Goal: Task Accomplishment & Management: Manage account settings

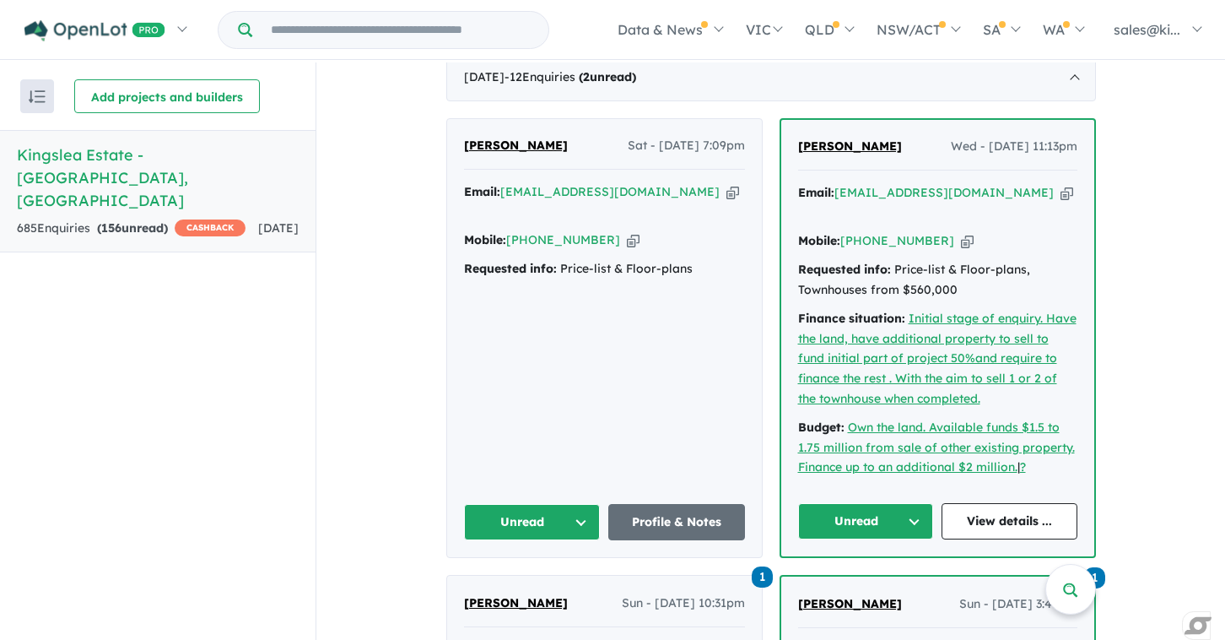
scroll to position [735, 0]
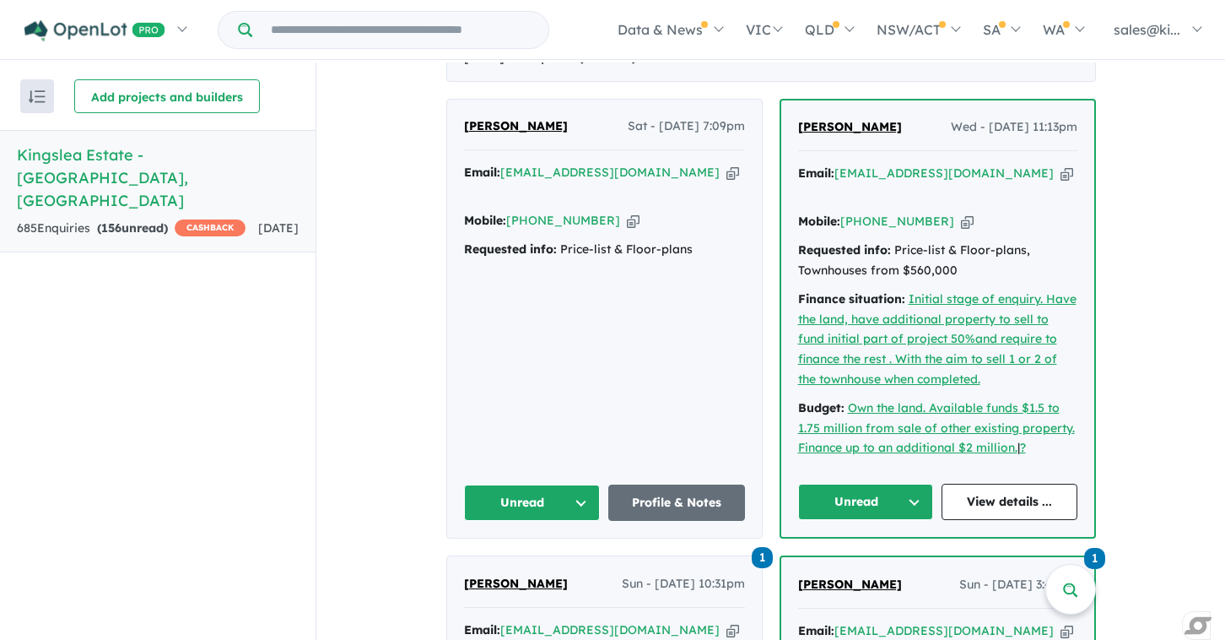
click at [909, 484] on button "Unread" at bounding box center [866, 502] width 136 height 36
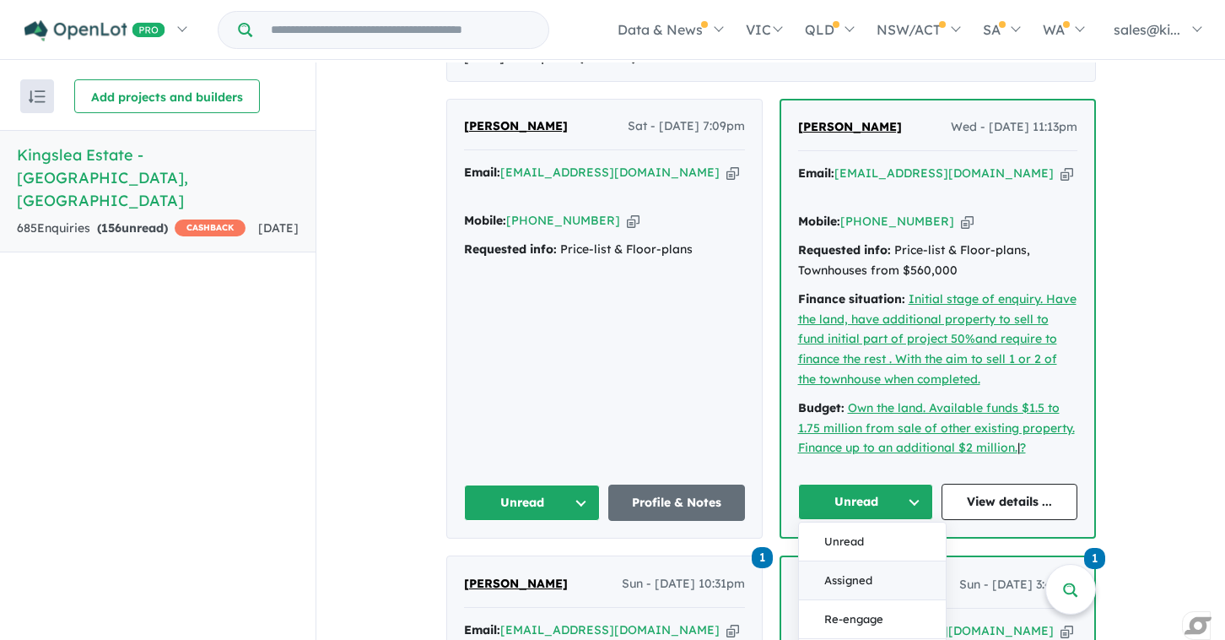
click at [852, 561] on button "Assigned" at bounding box center [872, 580] width 147 height 39
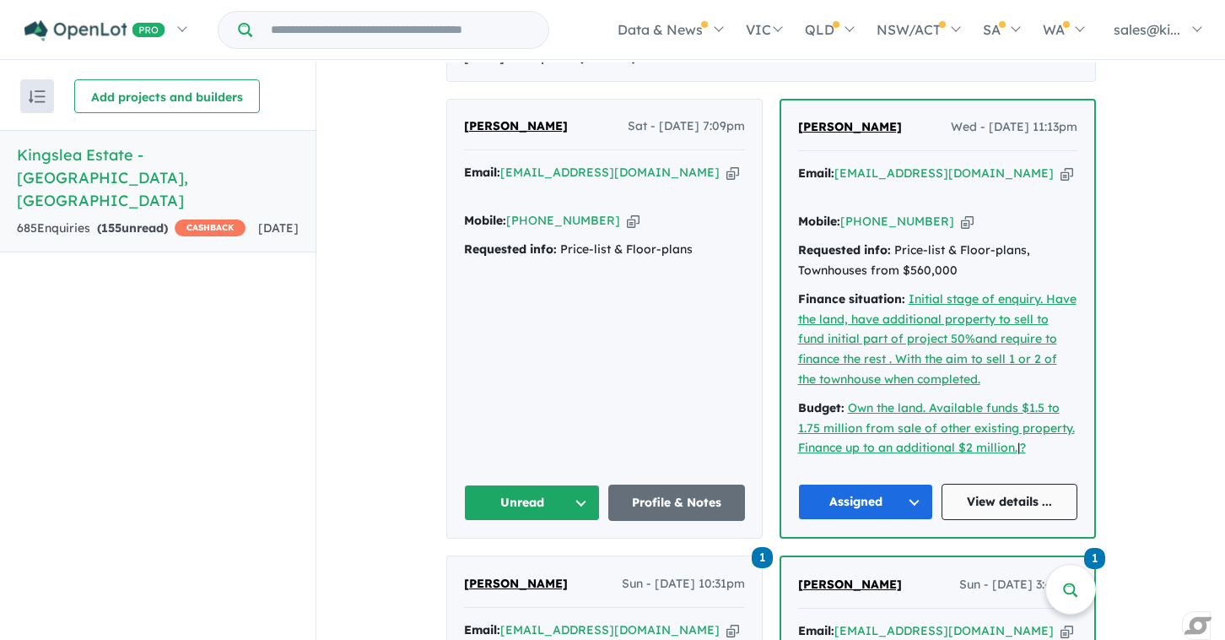
click at [978, 484] on link "View details ..." at bounding box center [1010, 502] width 136 height 36
click at [627, 484] on link "Profile & Notes" at bounding box center [677, 502] width 137 height 36
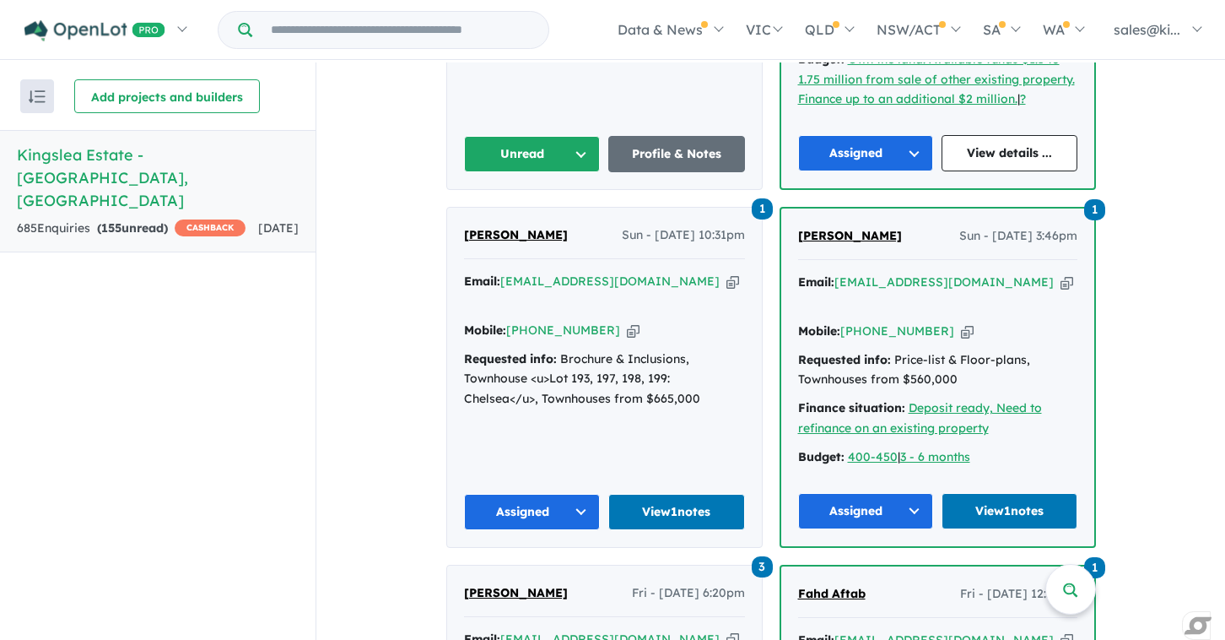
scroll to position [1086, 0]
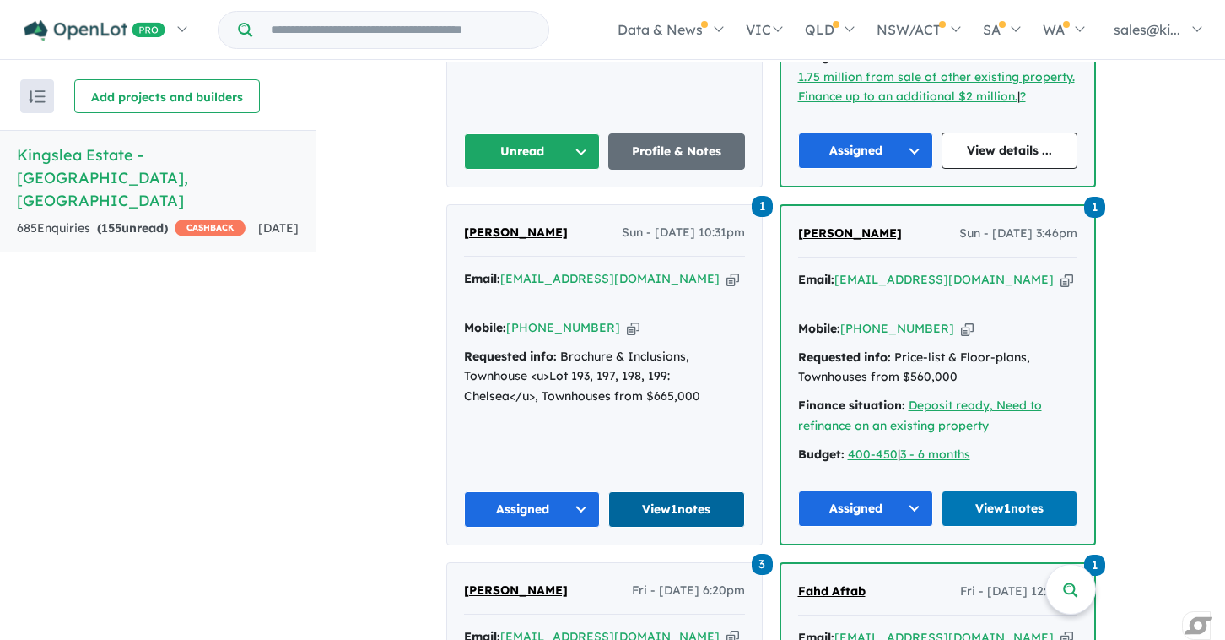
click at [692, 491] on link "View 1 notes" at bounding box center [677, 509] width 137 height 36
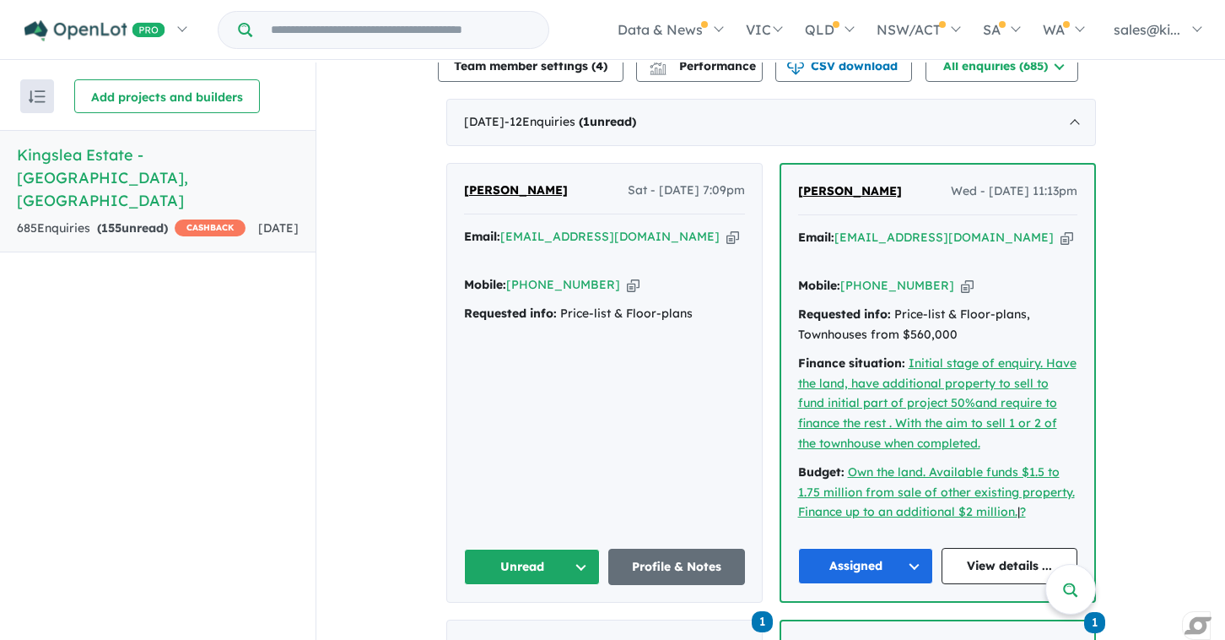
scroll to position [691, 0]
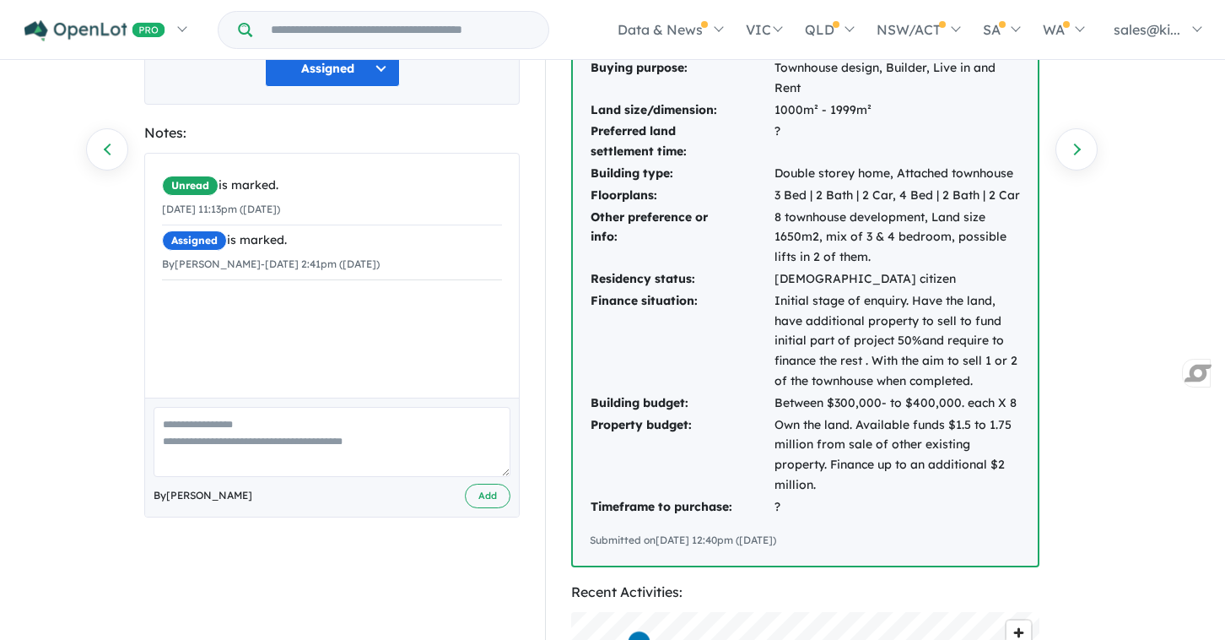
scroll to position [265, 0]
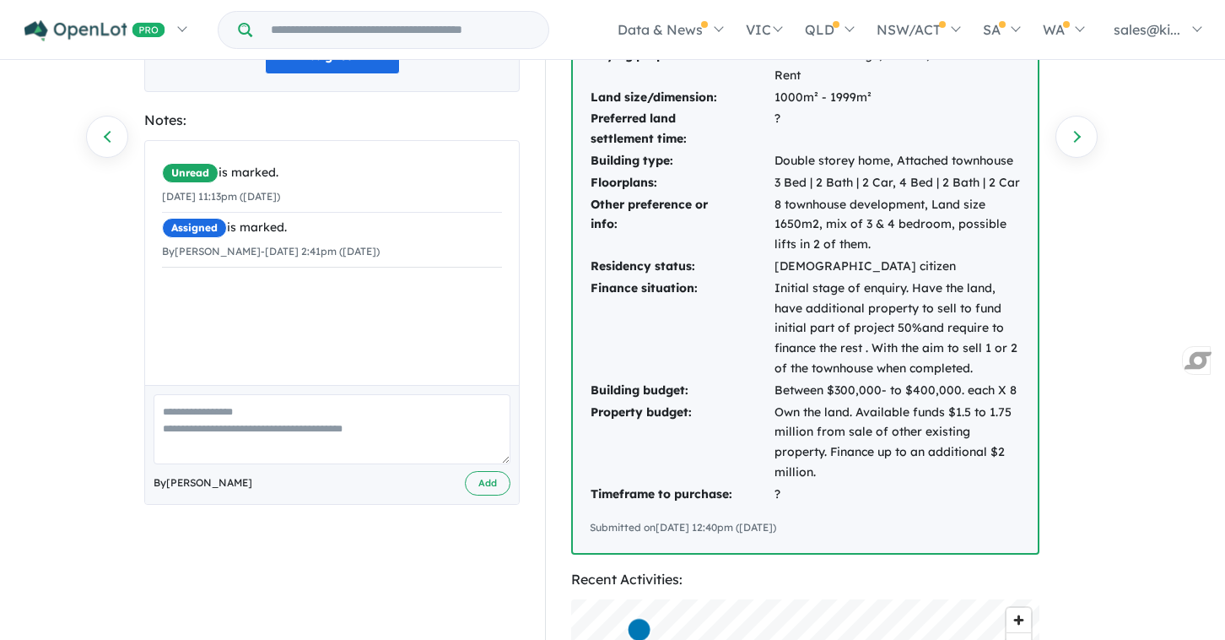
click at [280, 421] on textarea at bounding box center [332, 429] width 357 height 70
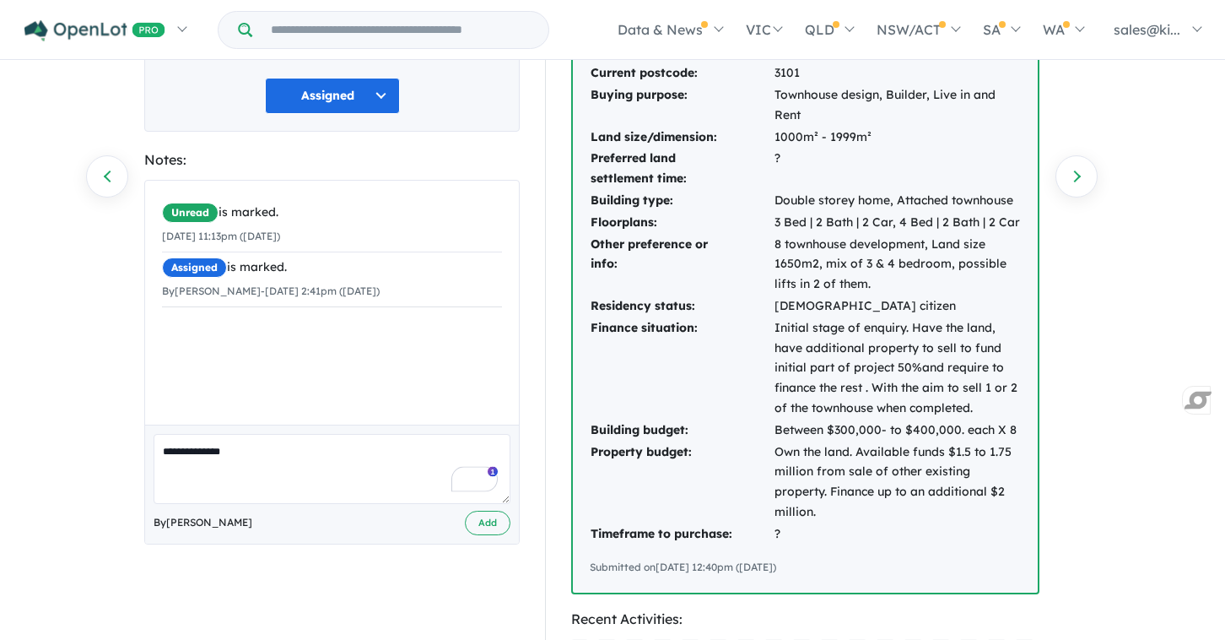
scroll to position [227, 0]
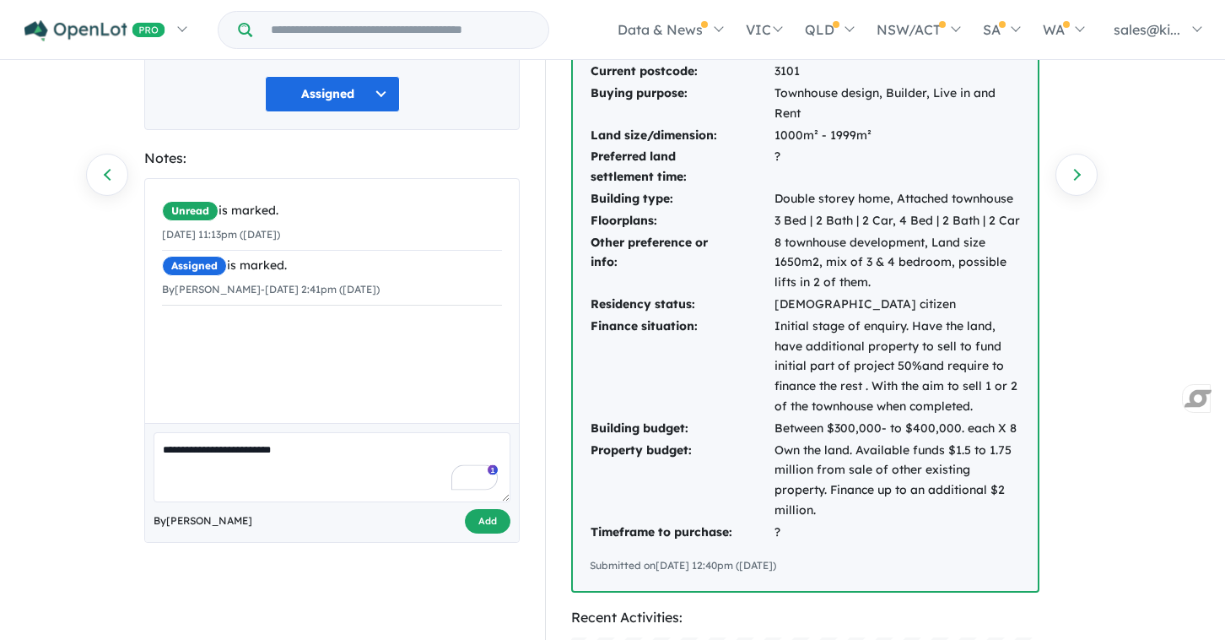
type textarea "**********"
click at [489, 522] on button "Add" at bounding box center [488, 521] width 46 height 24
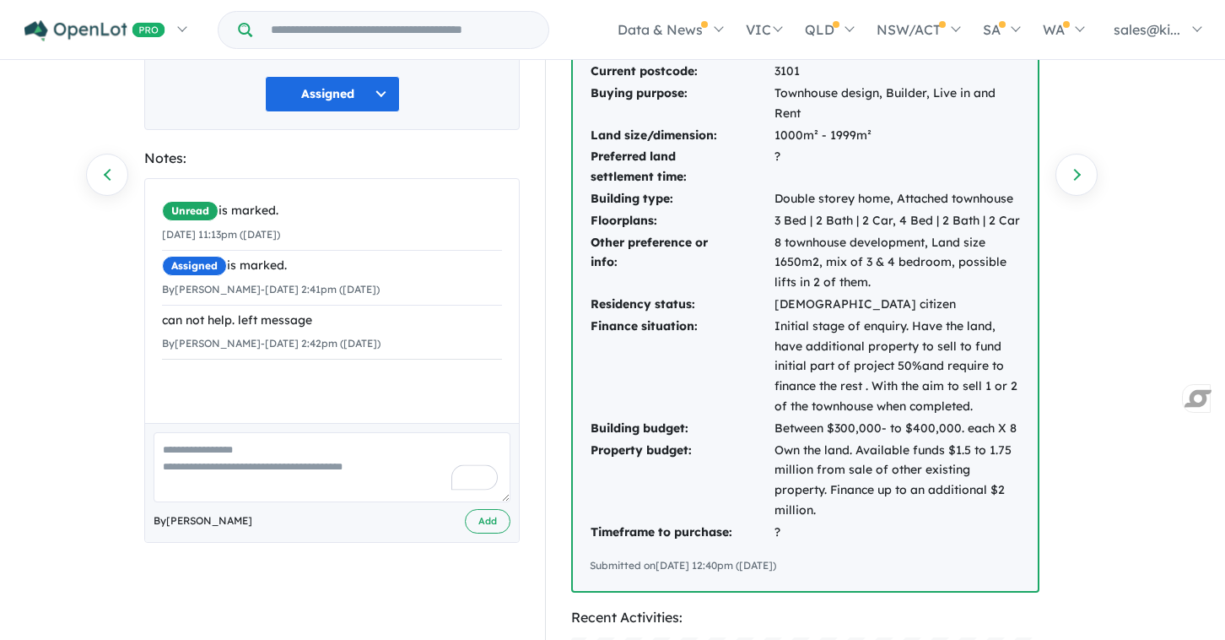
click at [383, 98] on button "Assigned" at bounding box center [332, 94] width 135 height 36
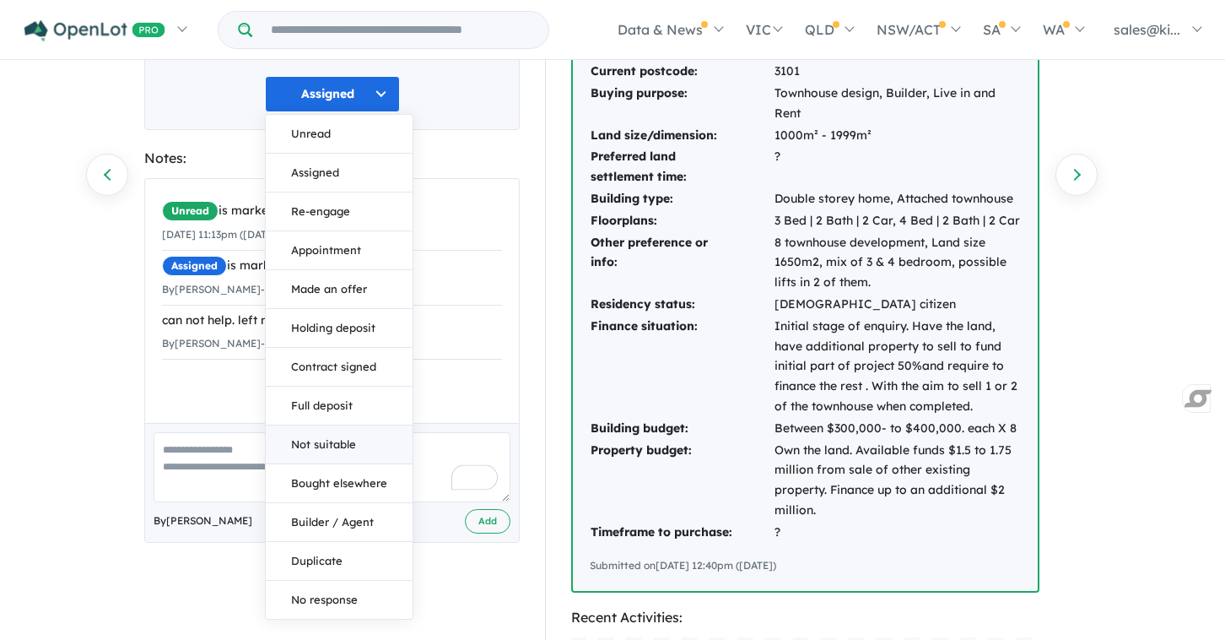
click at [349, 446] on button "Not suitable" at bounding box center [339, 444] width 147 height 39
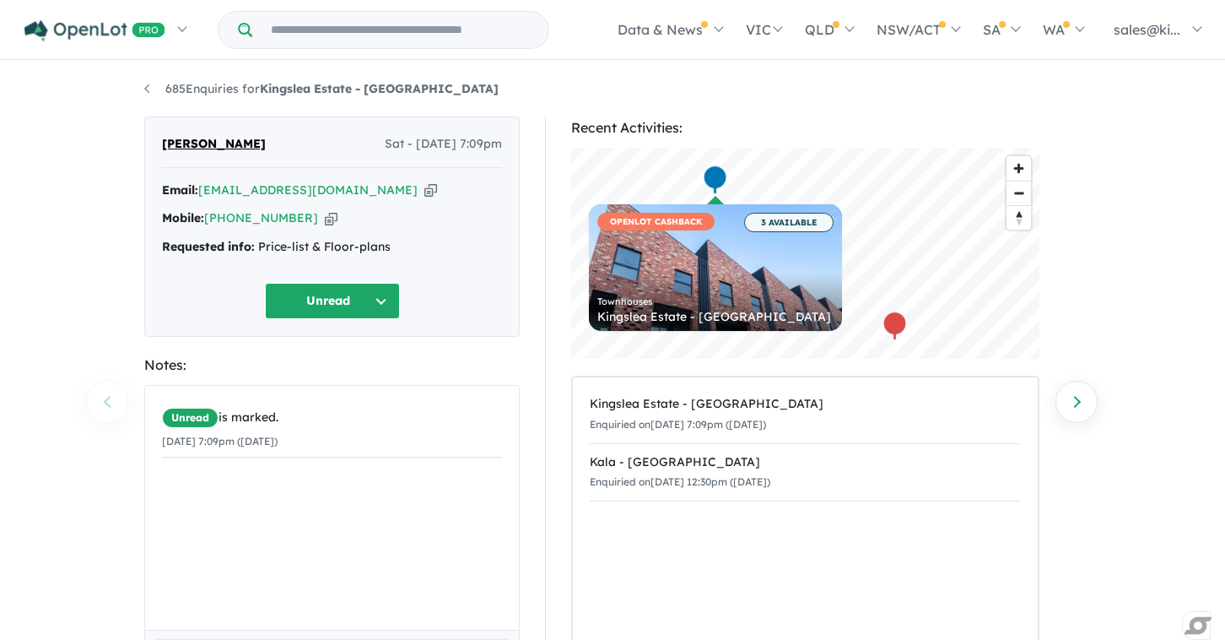
scroll to position [144, 0]
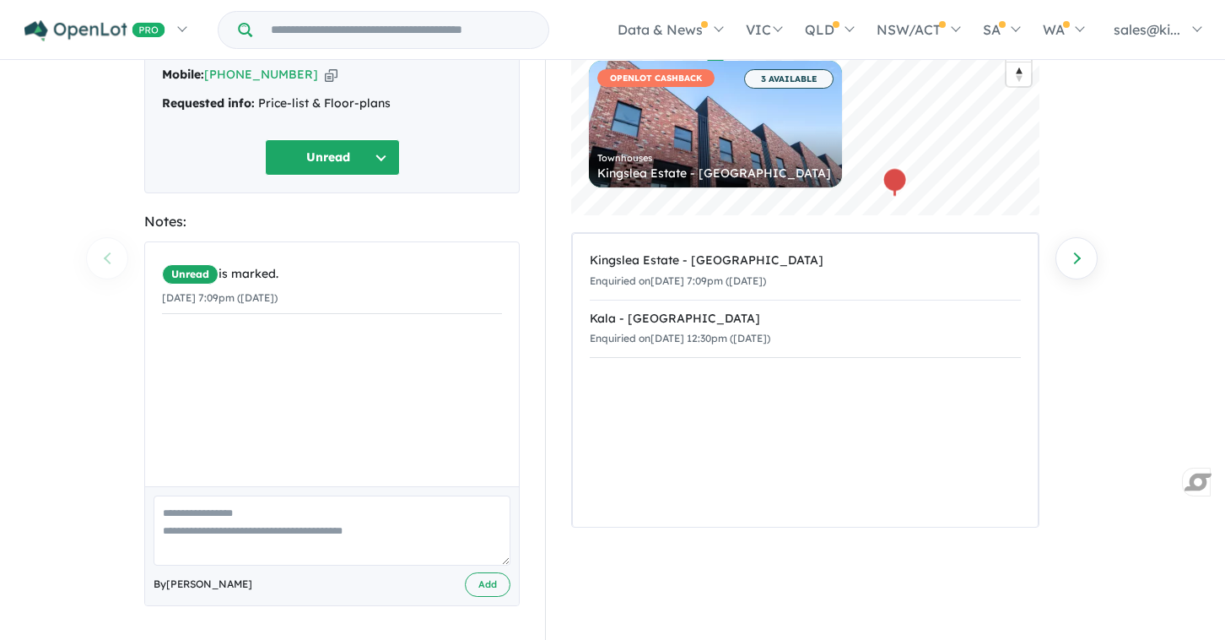
click at [180, 517] on textarea at bounding box center [332, 530] width 357 height 70
type textarea "**********"
click at [381, 147] on button "Unread" at bounding box center [332, 157] width 135 height 36
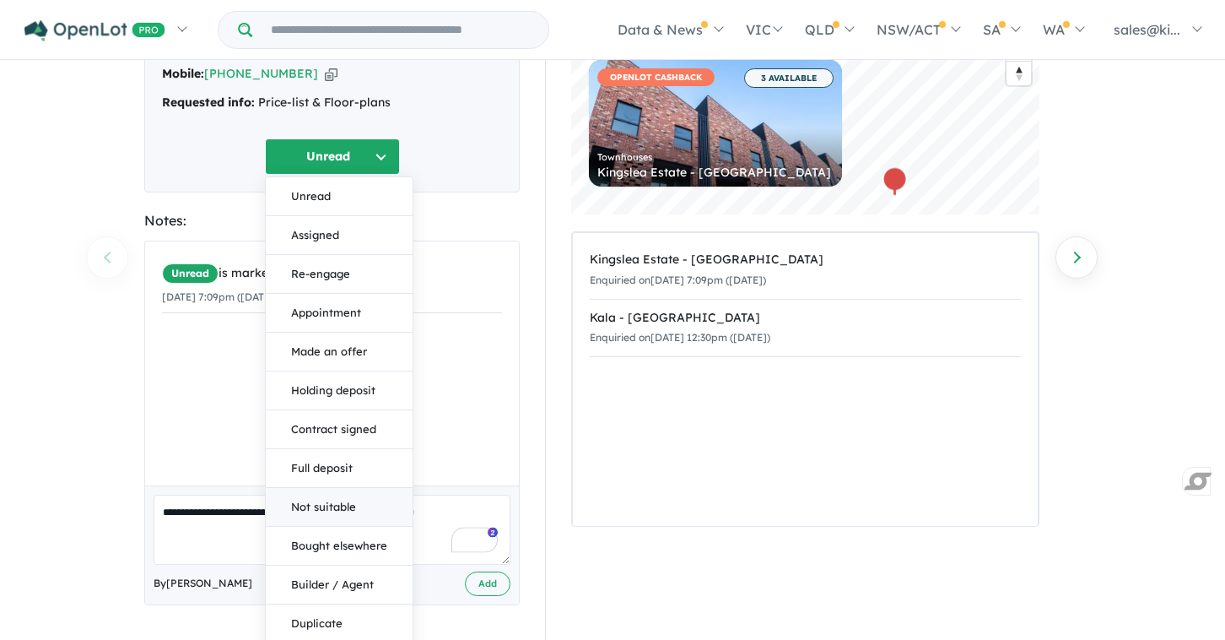
click at [354, 501] on button "Not suitable" at bounding box center [339, 507] width 147 height 39
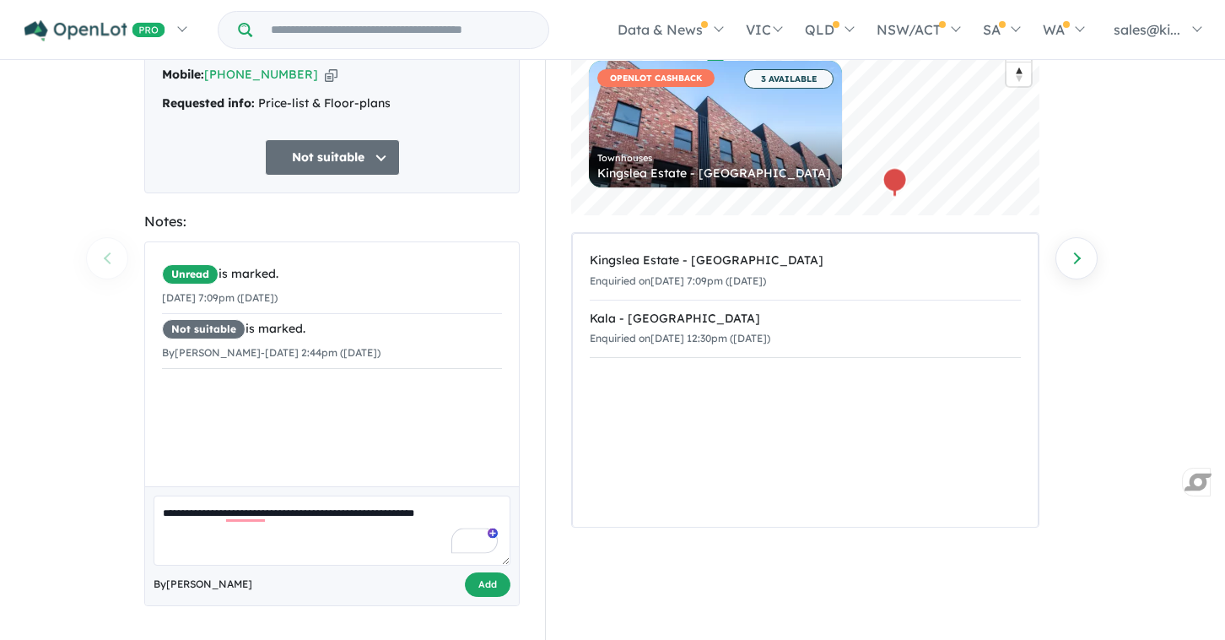
click at [492, 584] on button "Add" at bounding box center [488, 584] width 46 height 24
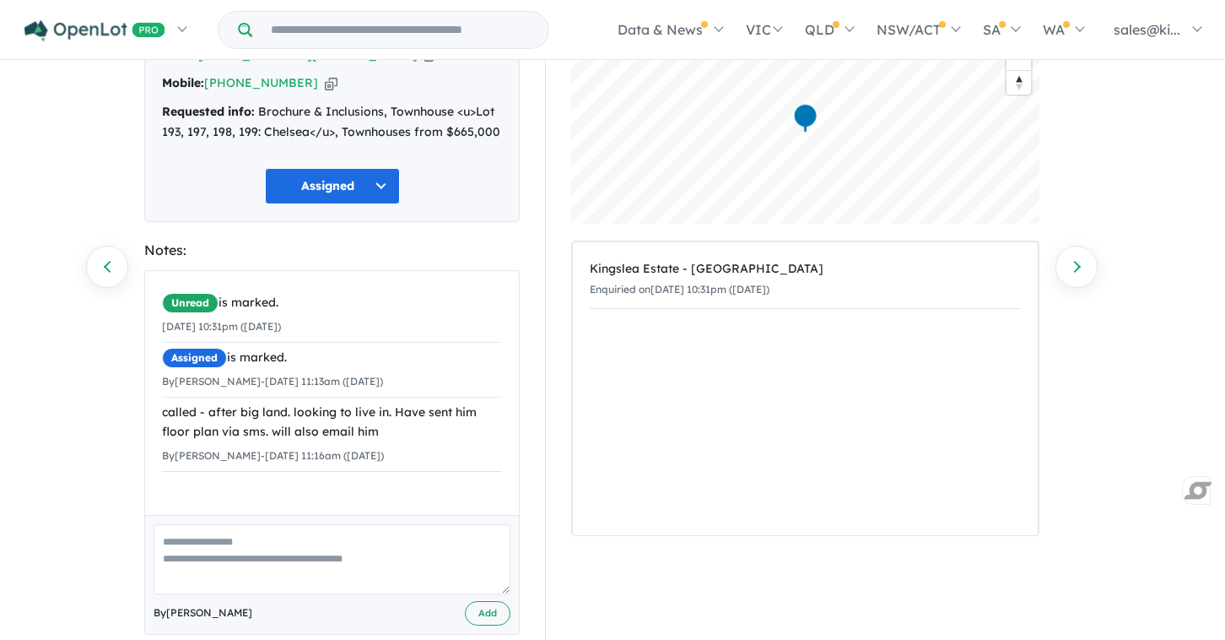
scroll to position [165, 0]
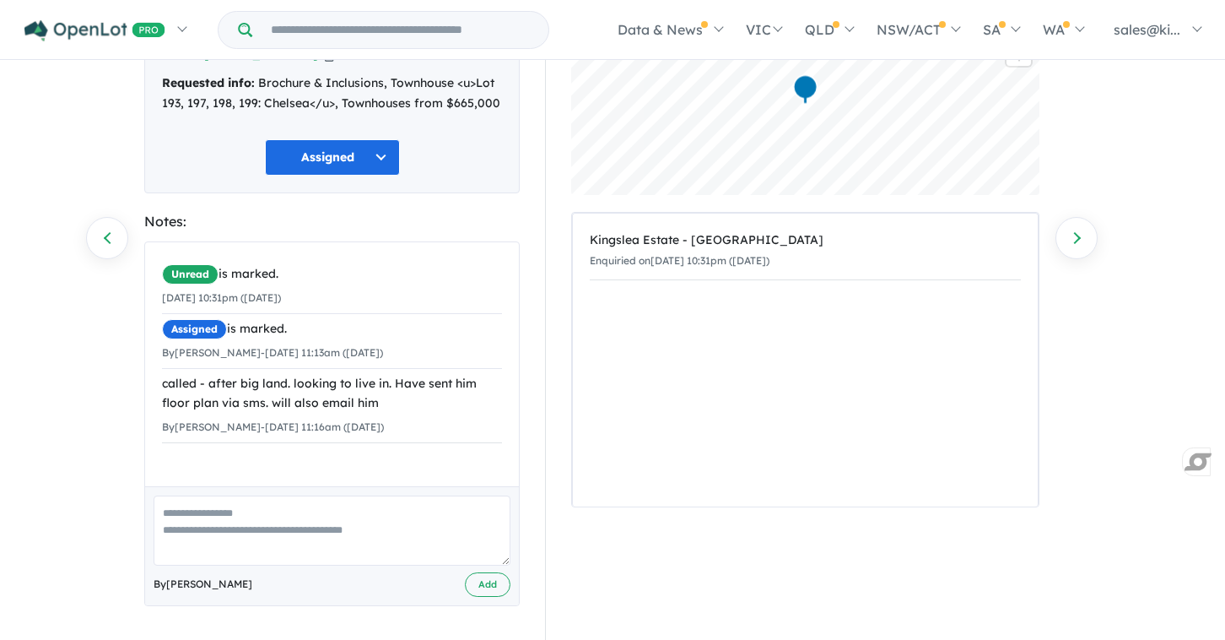
click at [379, 163] on button "Assigned" at bounding box center [332, 157] width 135 height 36
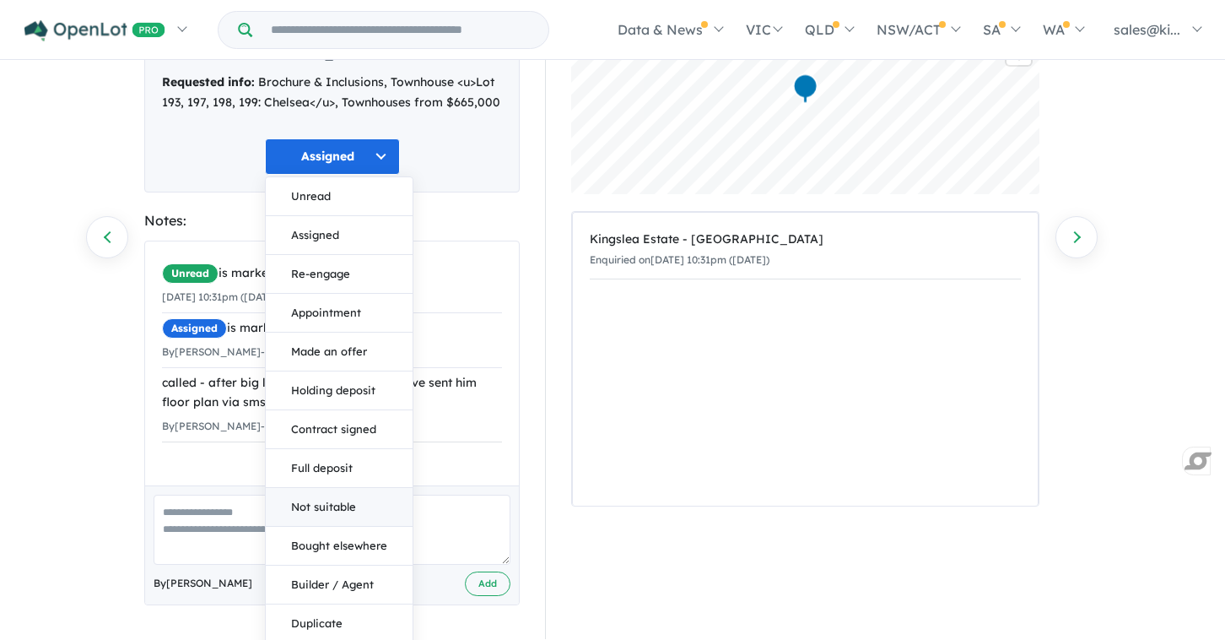
click at [351, 501] on button "Not suitable" at bounding box center [339, 507] width 147 height 39
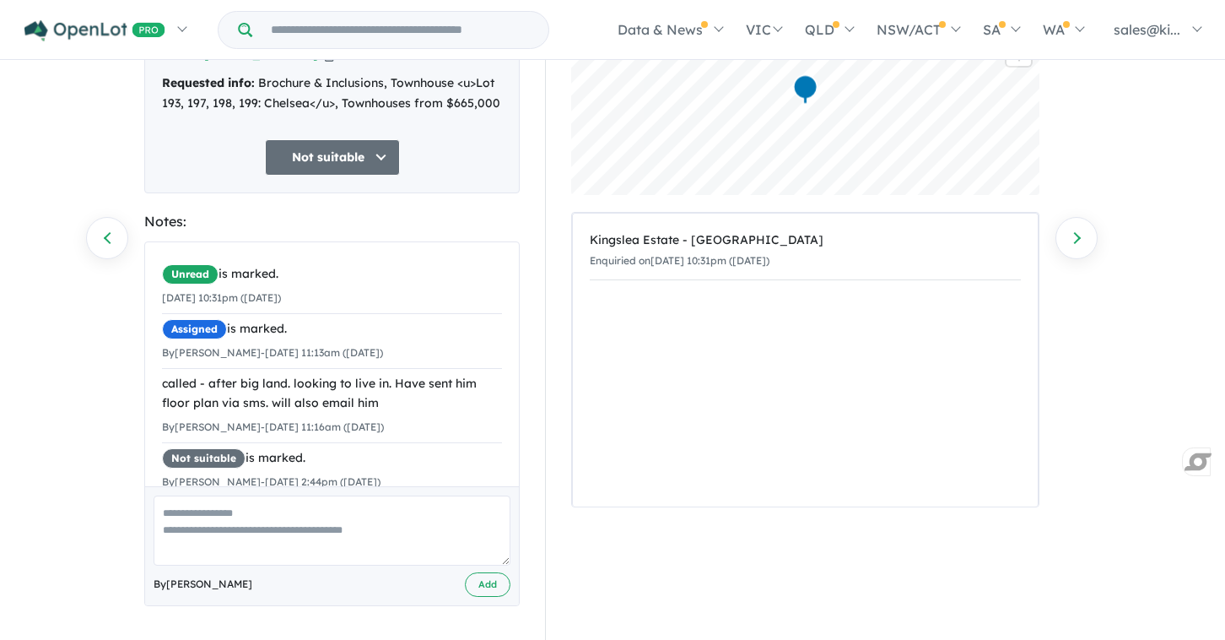
click at [244, 516] on textarea at bounding box center [332, 530] width 357 height 70
type textarea "**********"
click at [490, 577] on button "Add" at bounding box center [488, 584] width 46 height 24
